Goal: Register for event/course

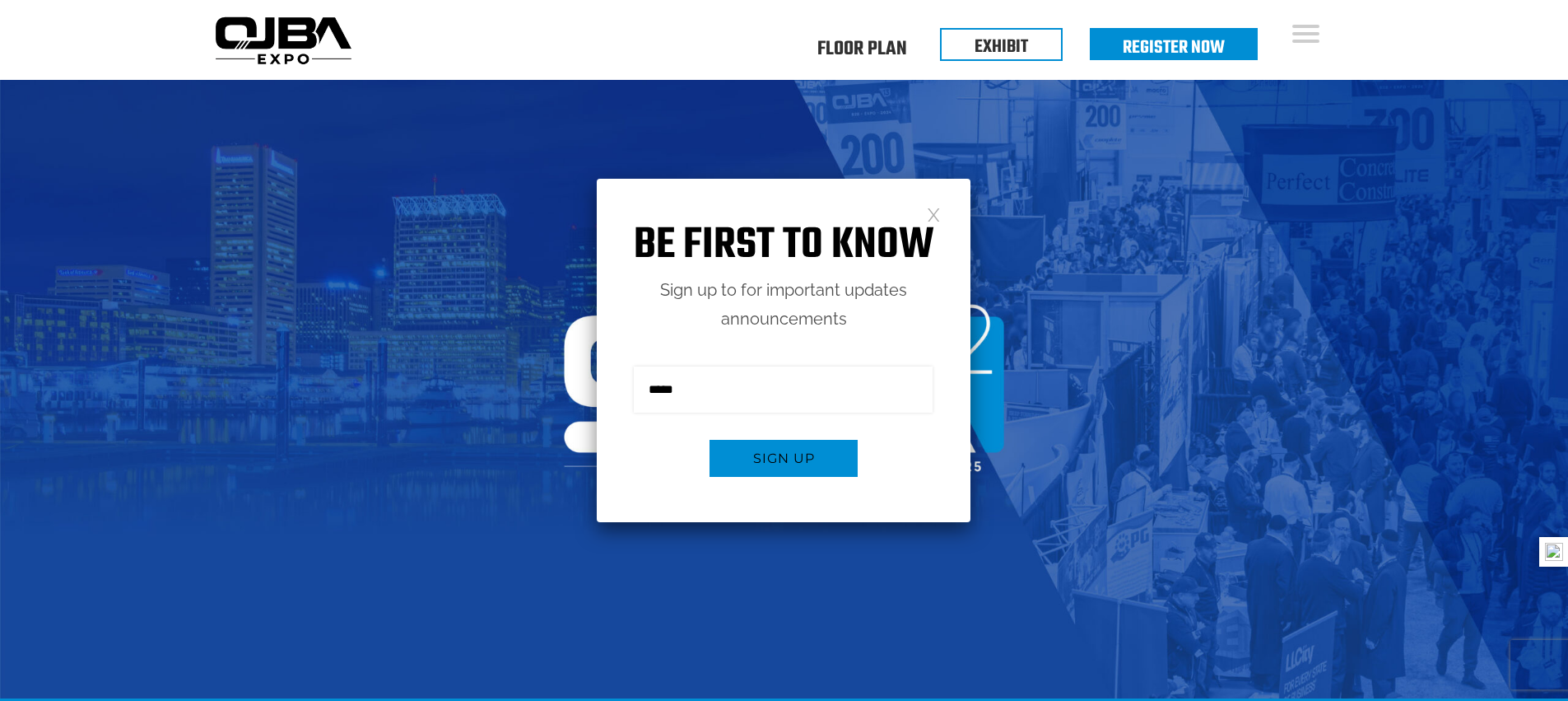
click at [933, 209] on link at bounding box center [934, 214] width 14 height 14
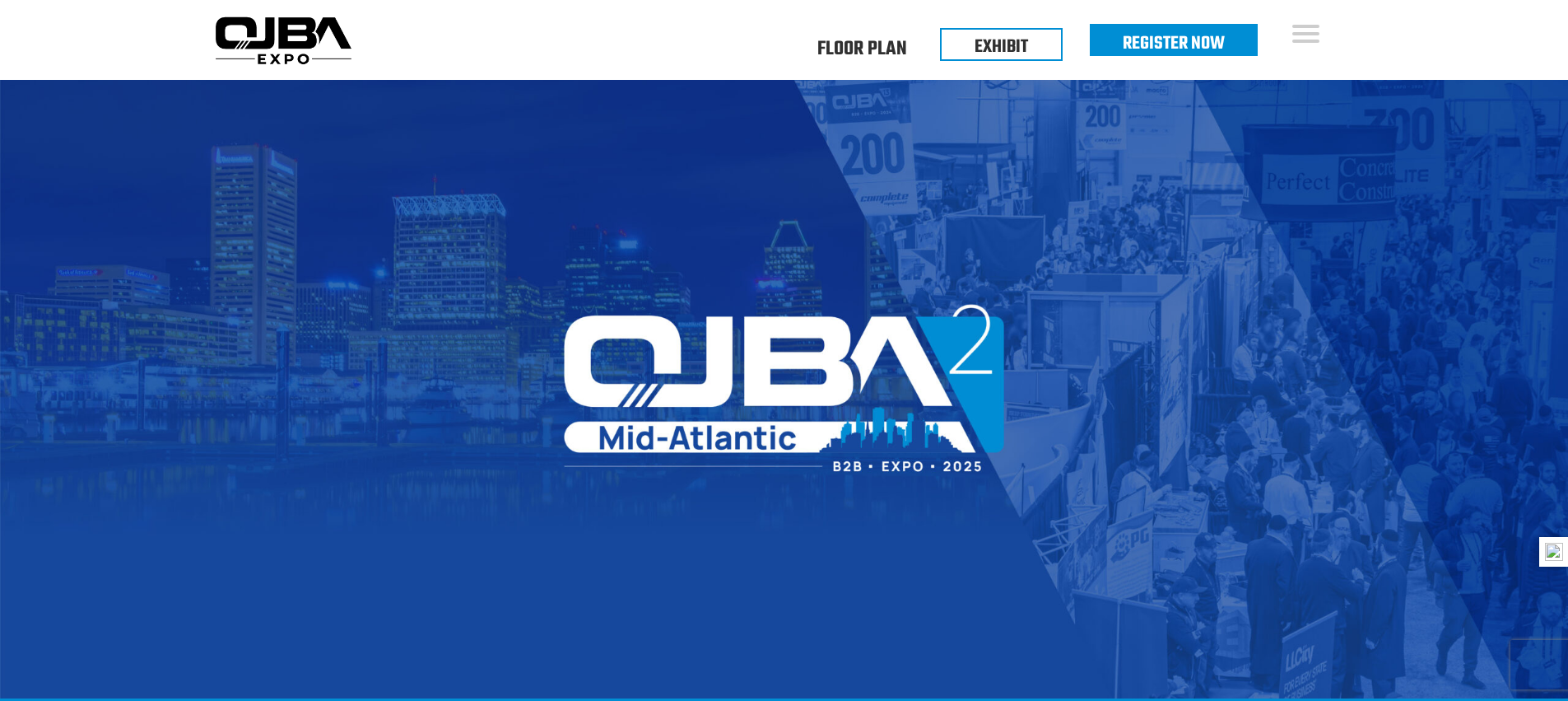
click at [1149, 53] on link "Register Now" at bounding box center [1174, 43] width 102 height 28
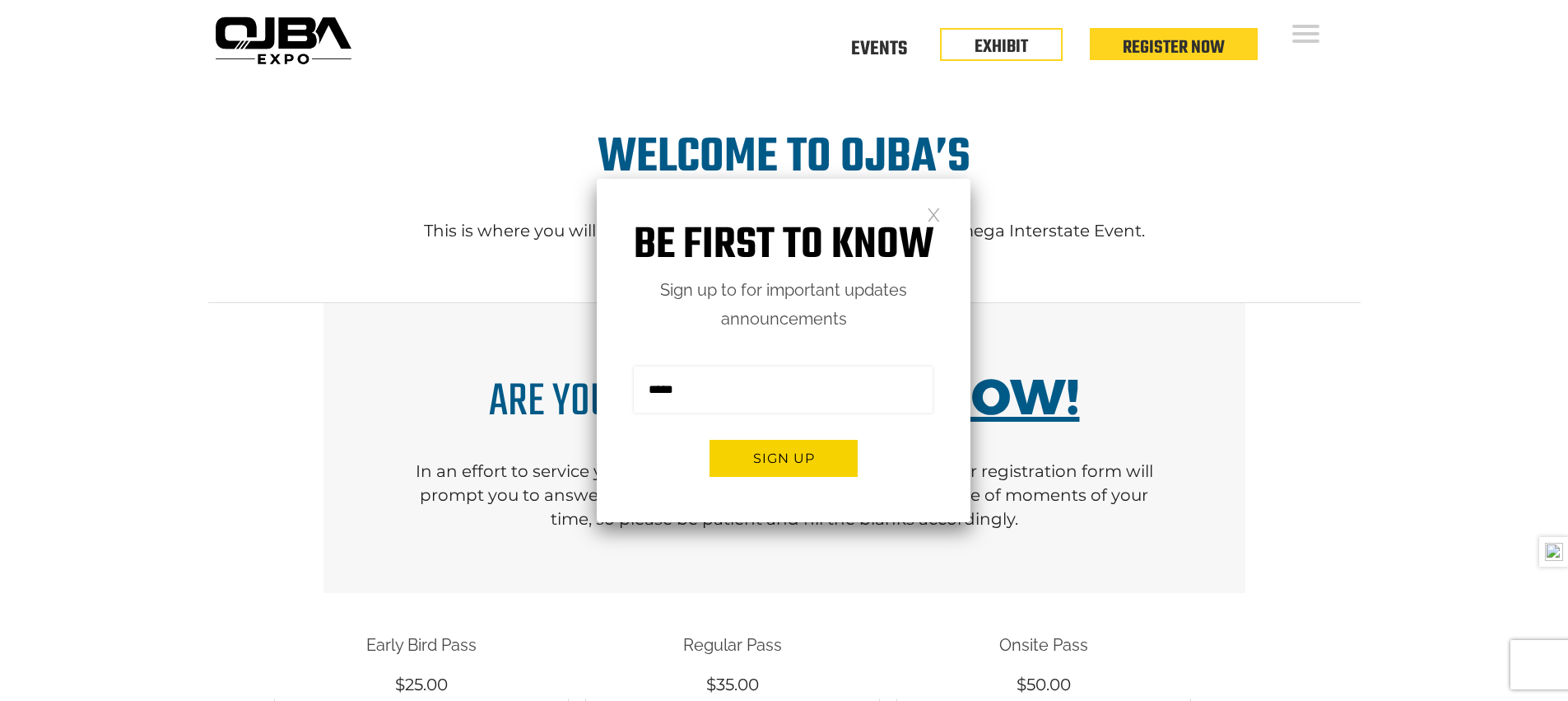
click at [939, 215] on link at bounding box center [934, 214] width 14 height 14
